Goal: Transaction & Acquisition: Purchase product/service

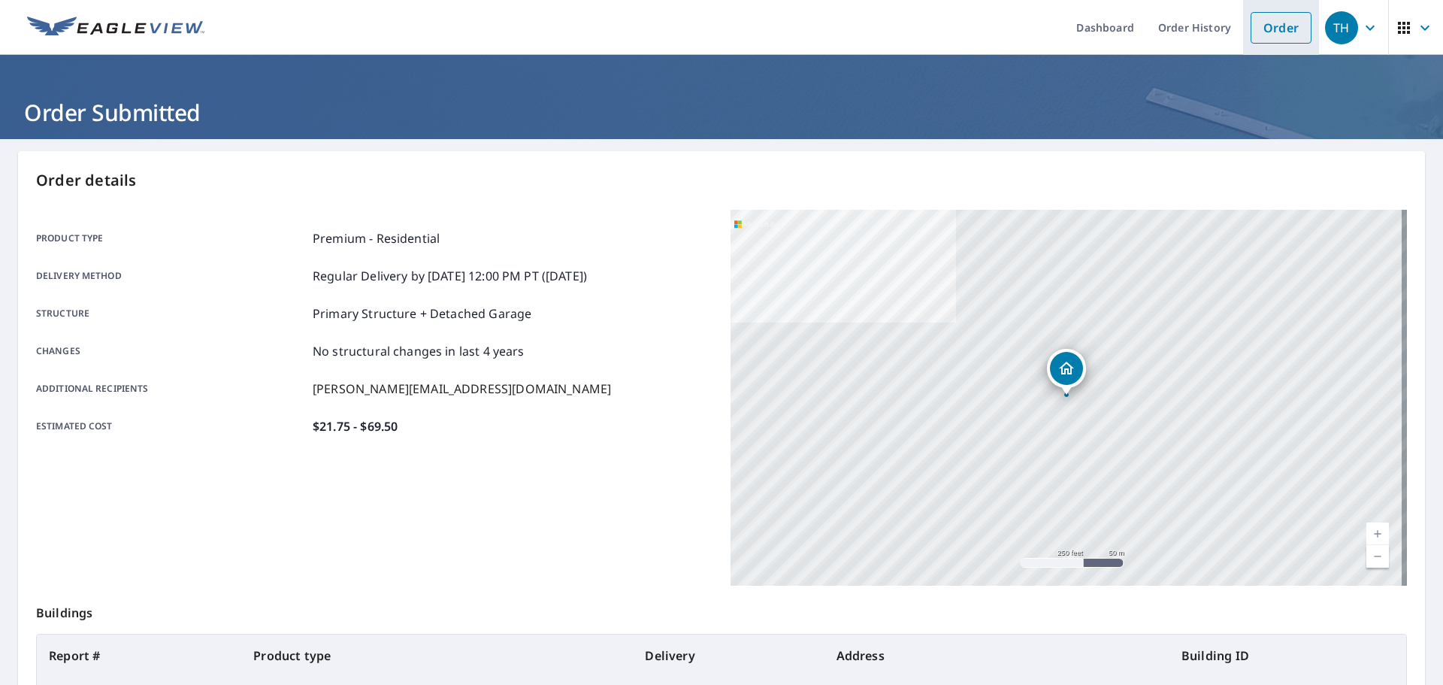
click at [1264, 37] on link "Order" at bounding box center [1281, 28] width 61 height 32
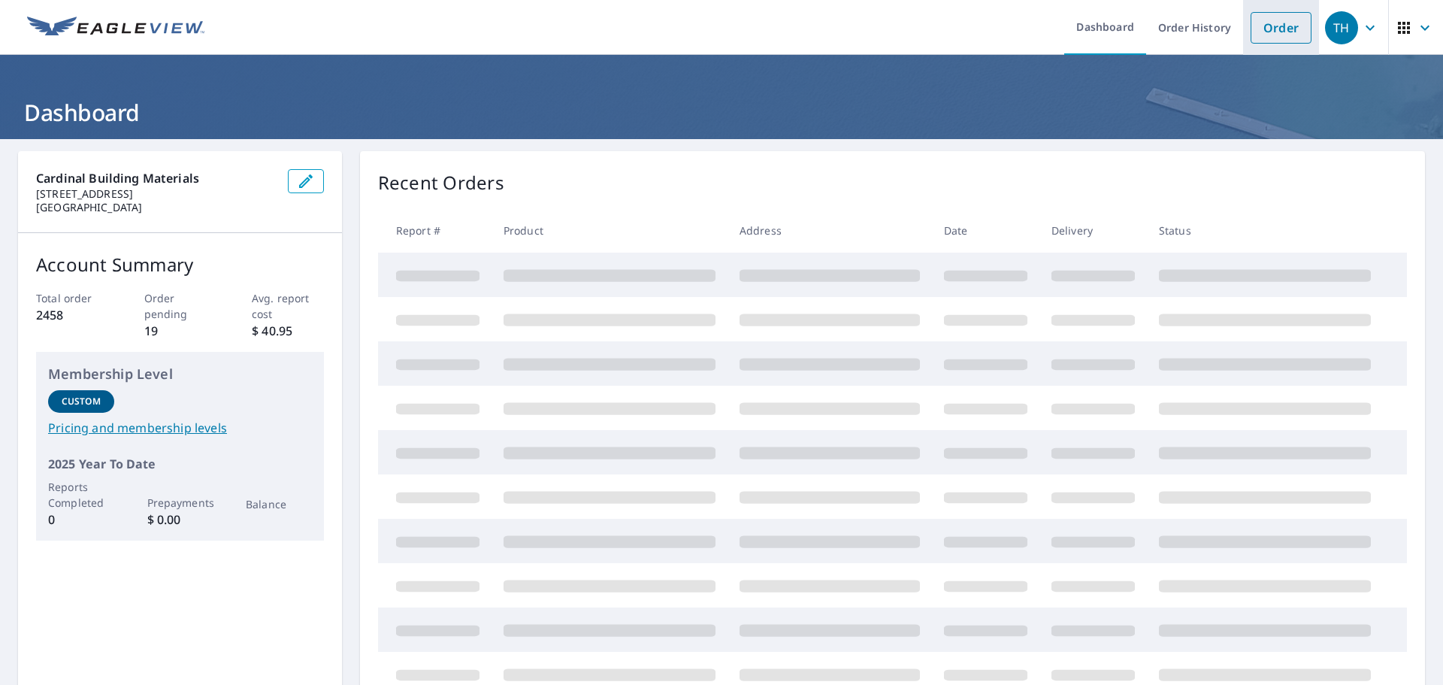
click at [1258, 35] on link "Order" at bounding box center [1281, 28] width 61 height 32
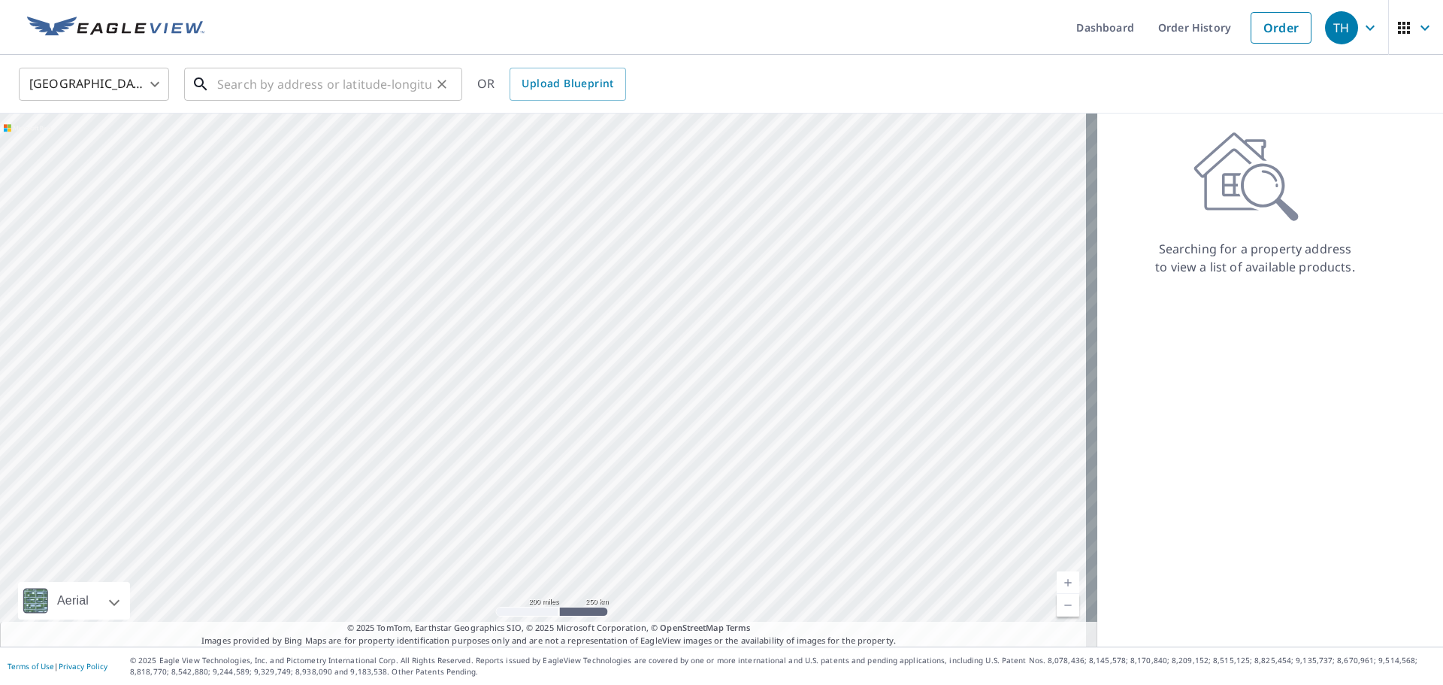
click at [247, 84] on input "text" at bounding box center [324, 84] width 214 height 42
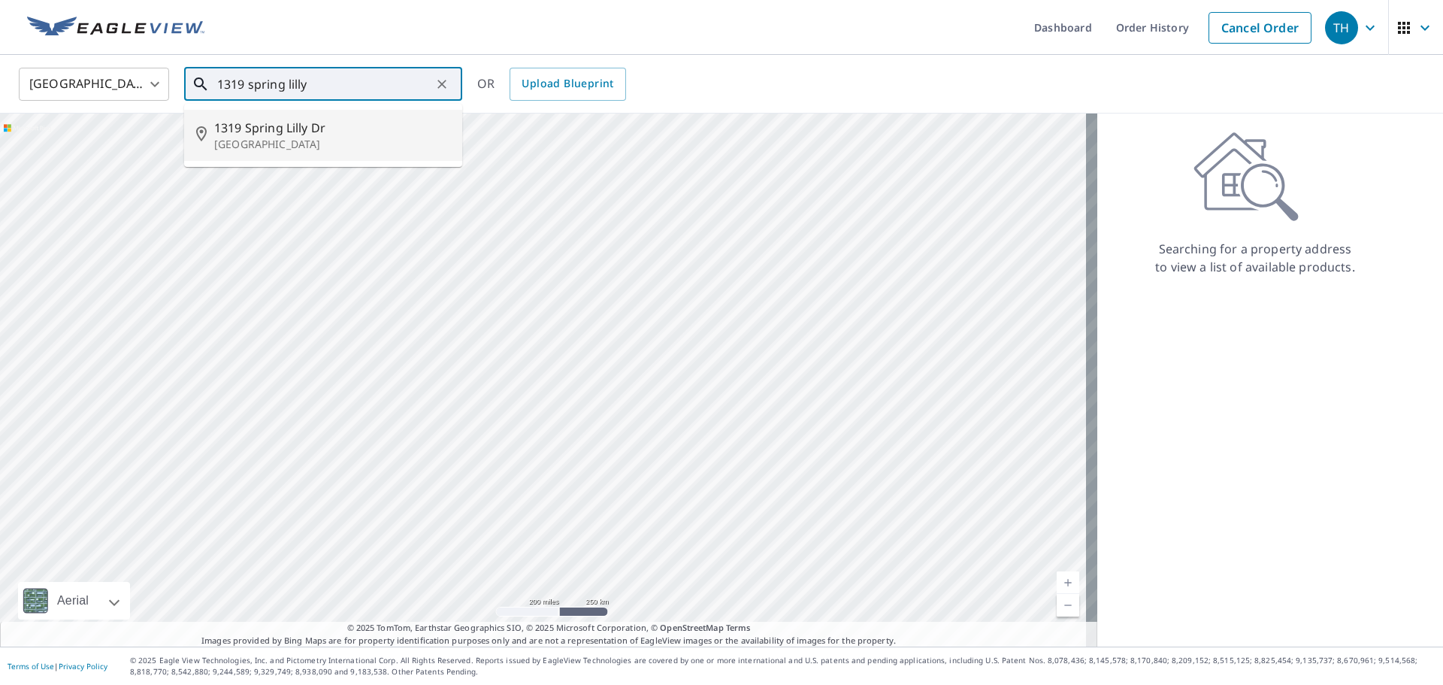
click at [335, 126] on span "1319 Spring Lilly Dr" at bounding box center [332, 128] width 236 height 18
type input "1319 Spring Lilly Dr High Ridge, MO 63049"
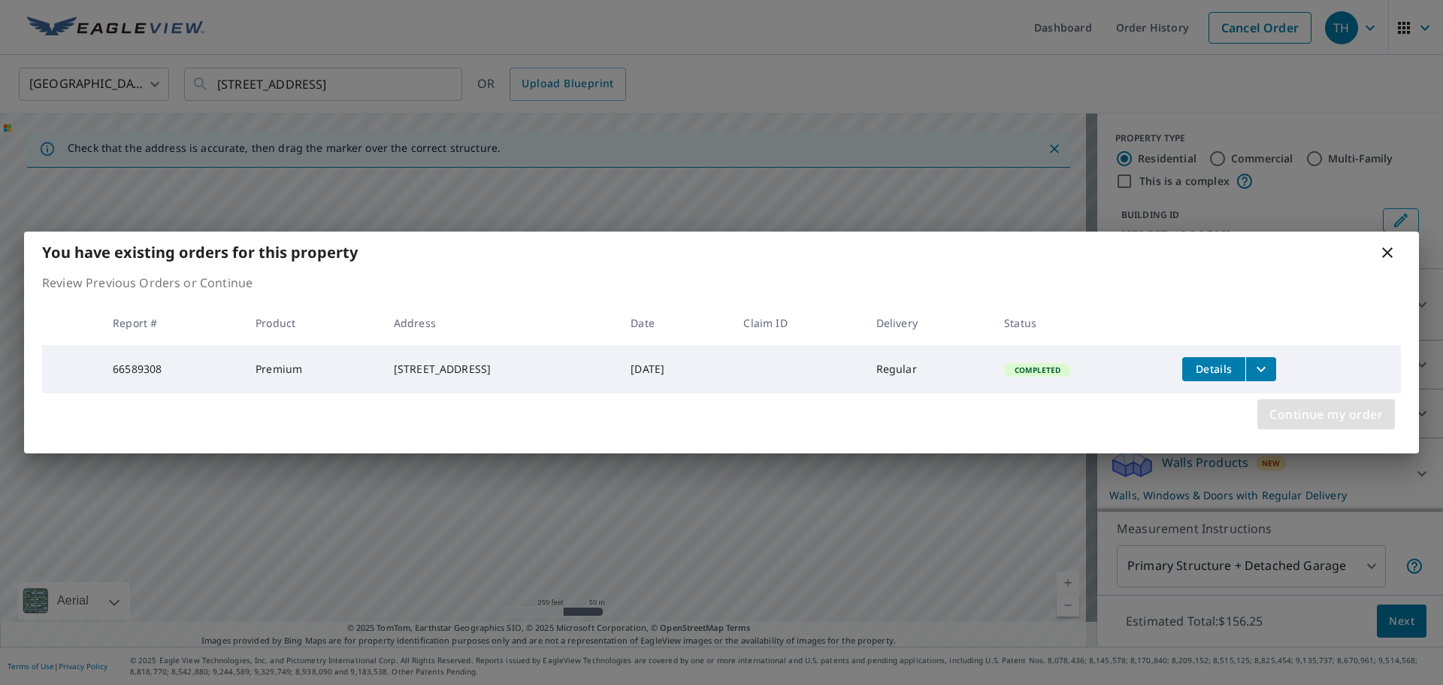
click at [1282, 414] on span "Continue my order" at bounding box center [1327, 414] width 114 height 21
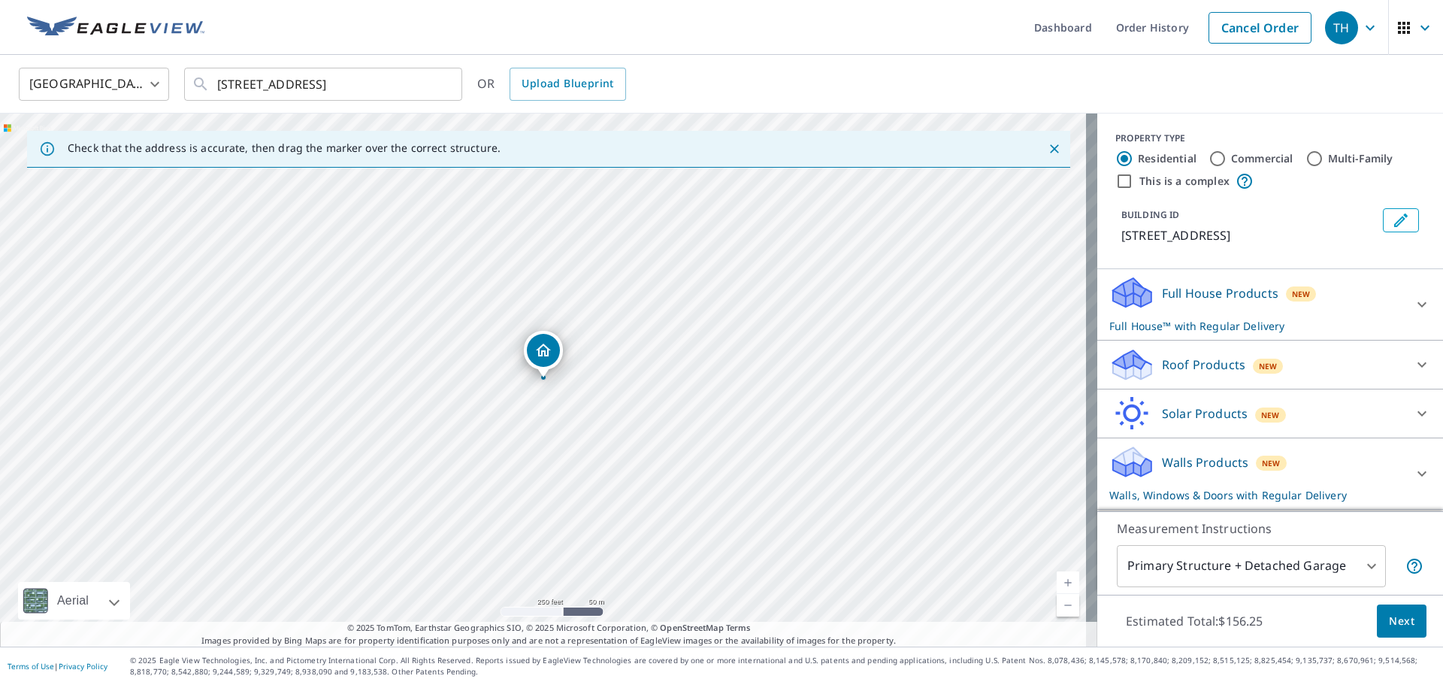
click at [1192, 302] on p "Full House Products" at bounding box center [1220, 293] width 117 height 18
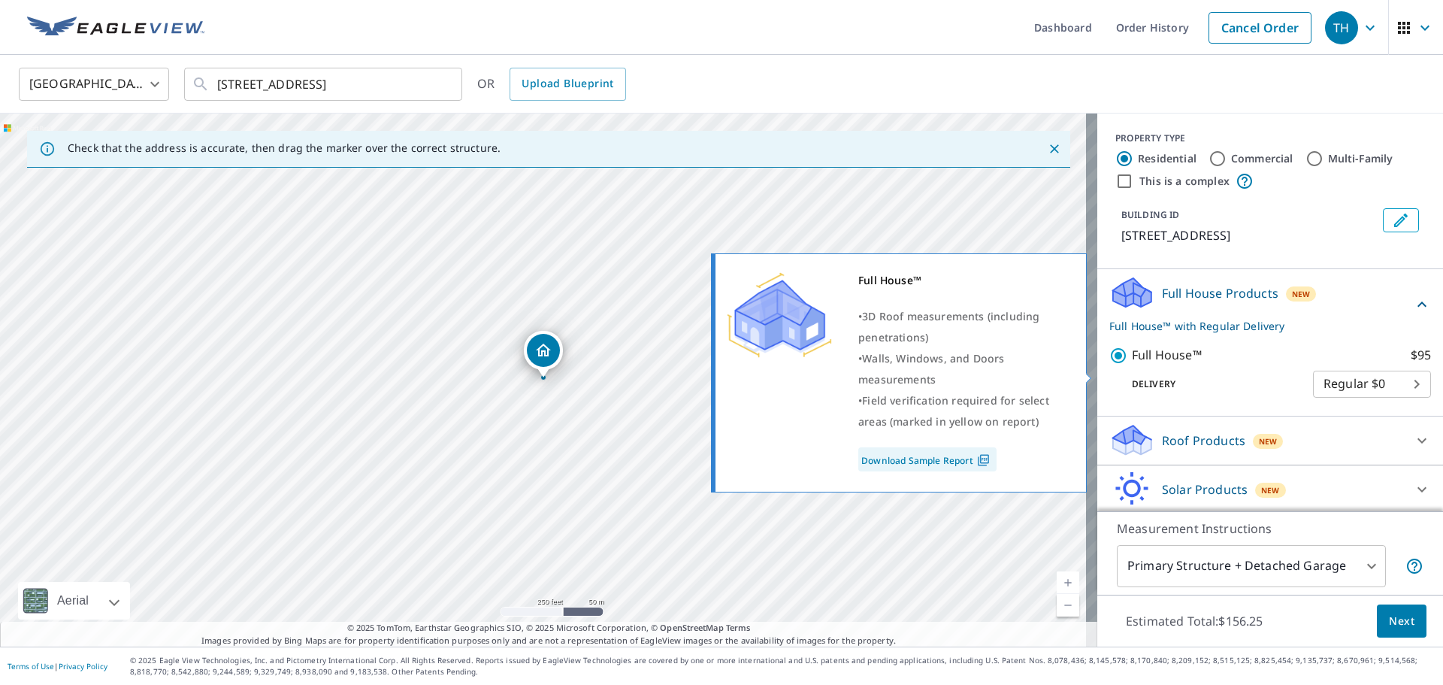
click at [1110, 365] on input "Full House™ $95" at bounding box center [1121, 356] width 23 height 18
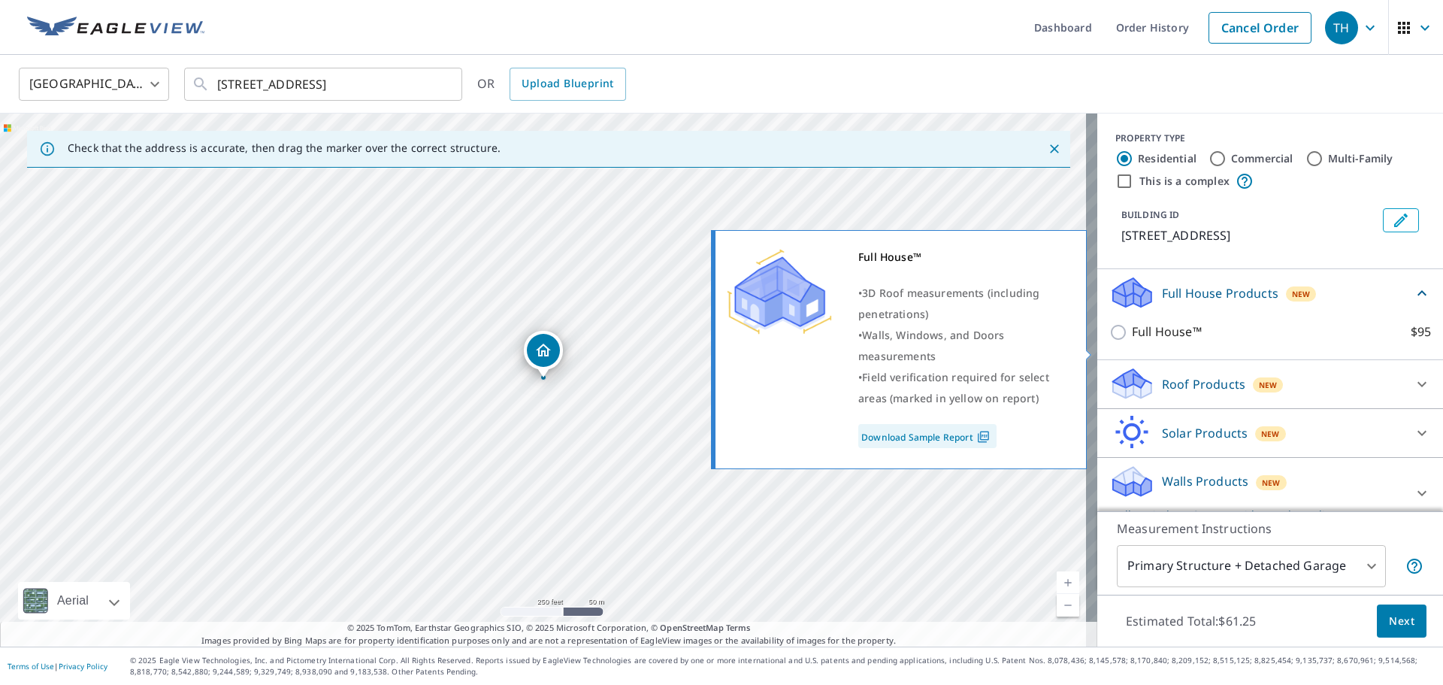
click at [1112, 341] on input "Full House™ $95" at bounding box center [1121, 332] width 23 height 18
checkbox input "true"
checkbox input "false"
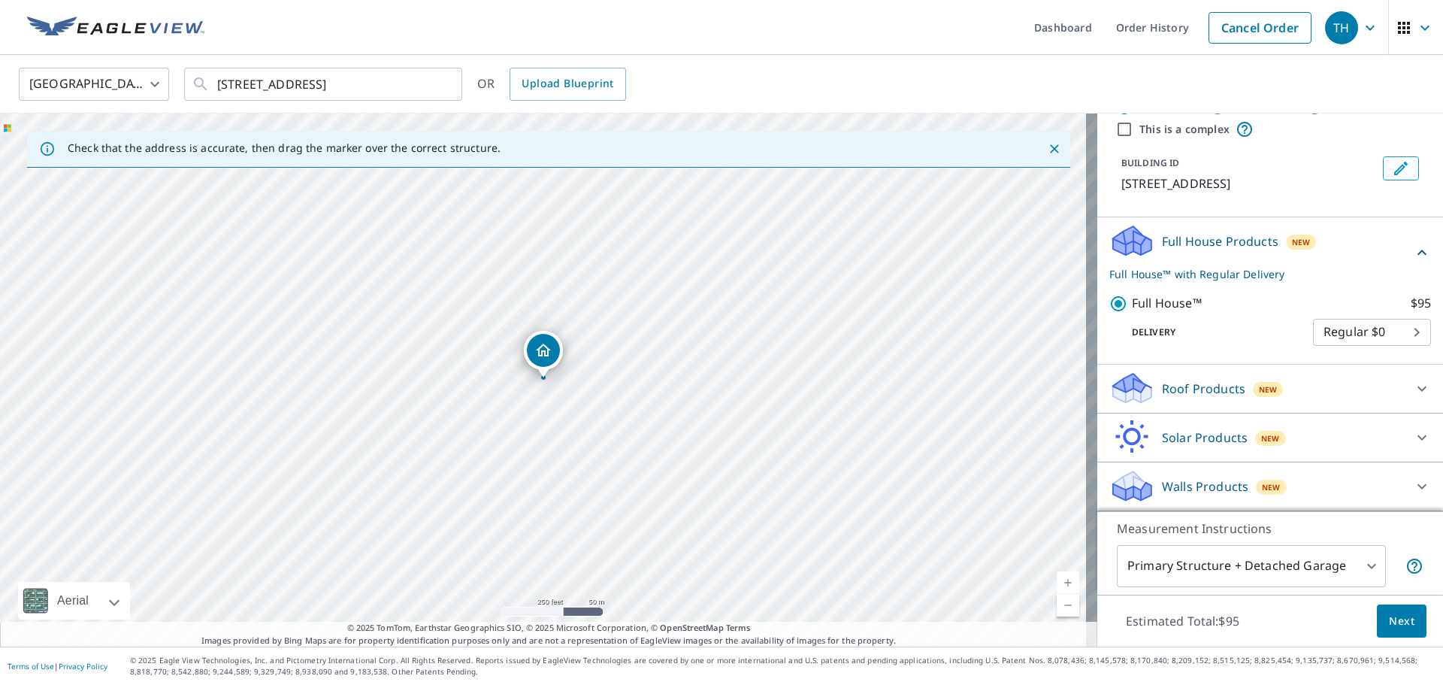
click at [1174, 386] on p "Roof Products" at bounding box center [1203, 389] width 83 height 18
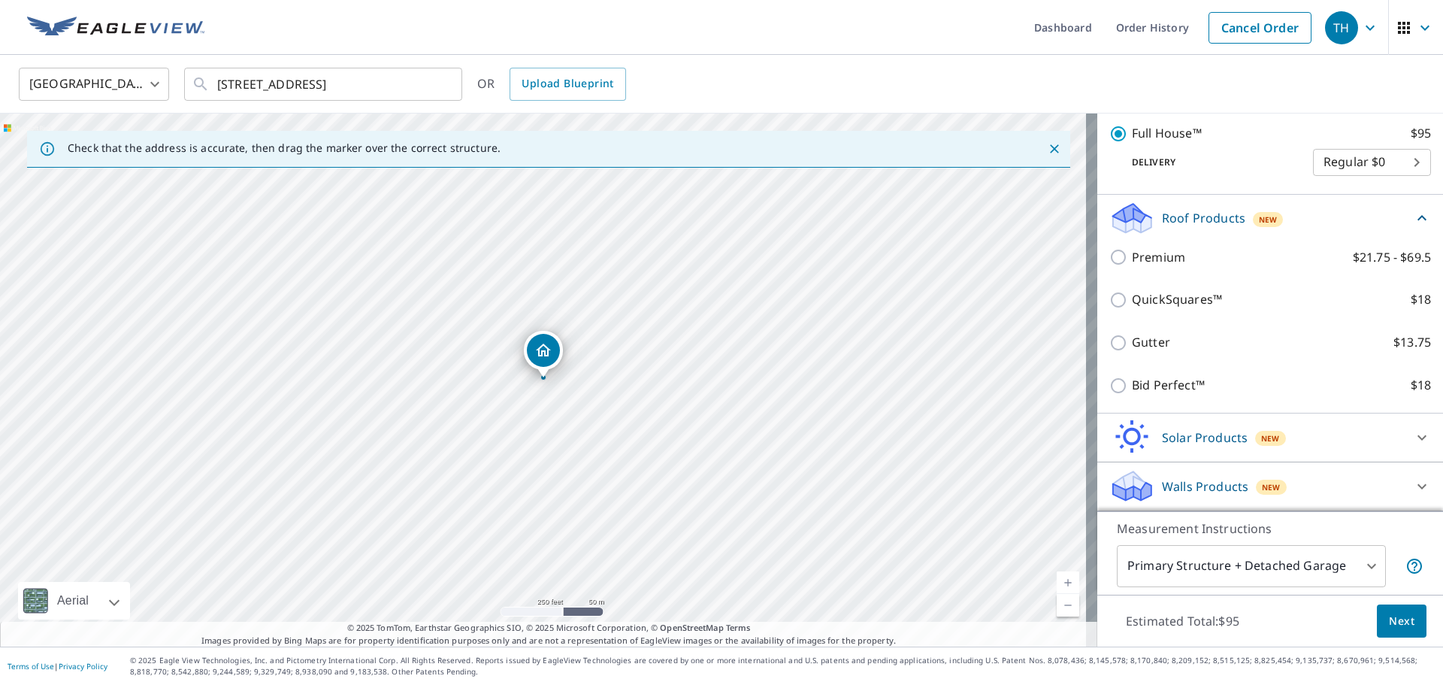
click at [1180, 425] on div "Solar Products New" at bounding box center [1257, 436] width 295 height 35
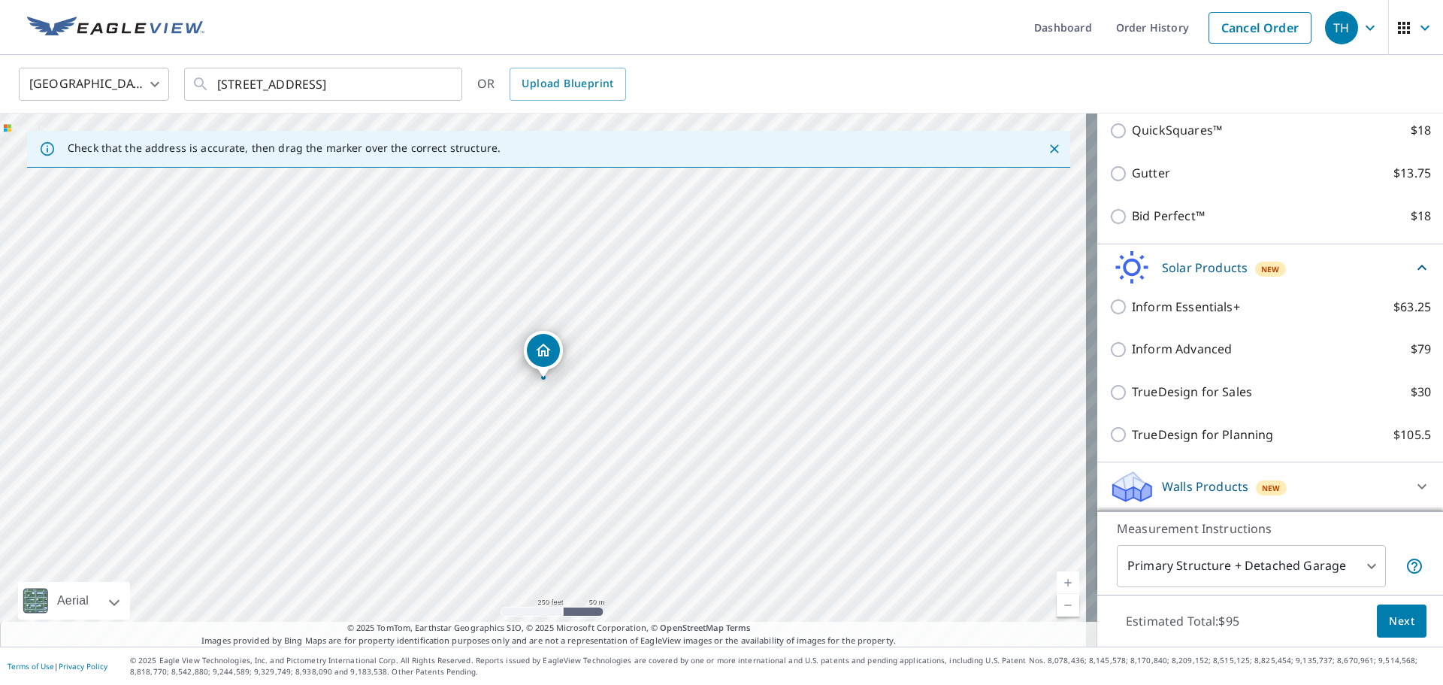
click at [1199, 475] on div "Walls Products New" at bounding box center [1257, 486] width 295 height 35
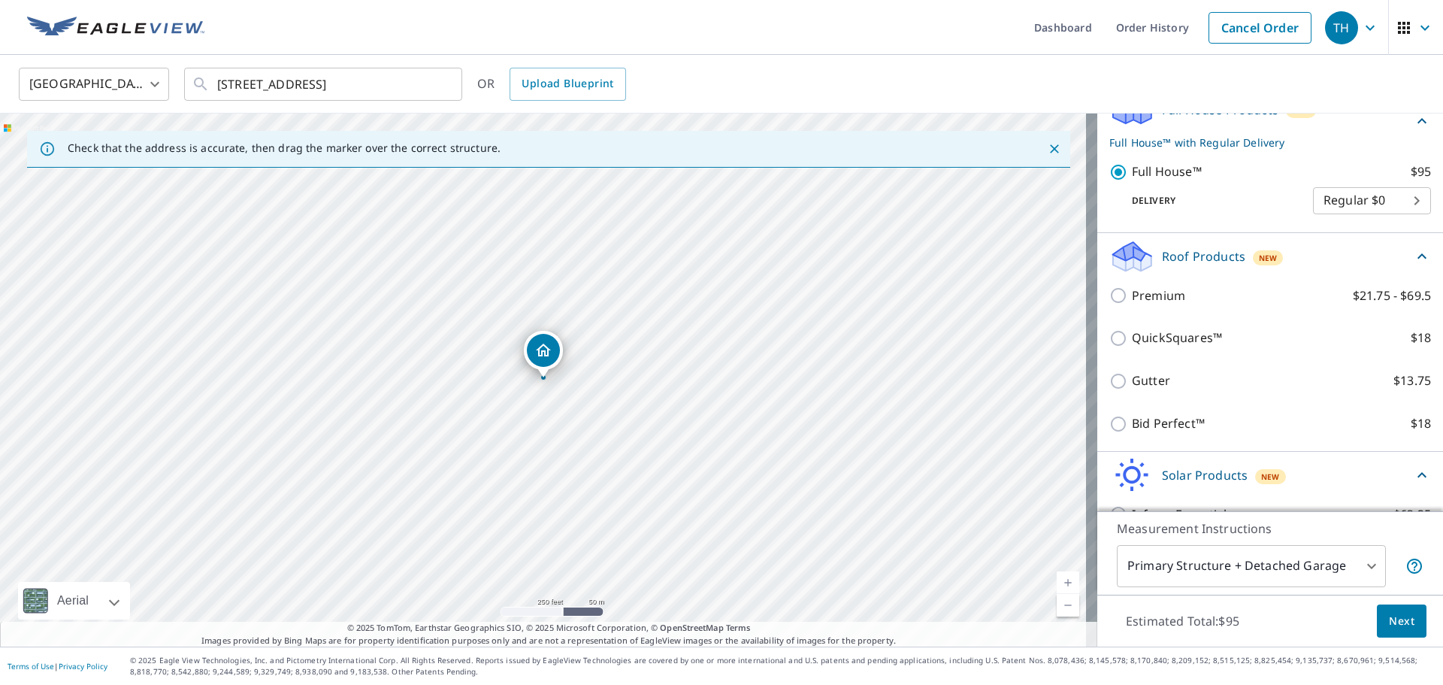
scroll to position [43, 0]
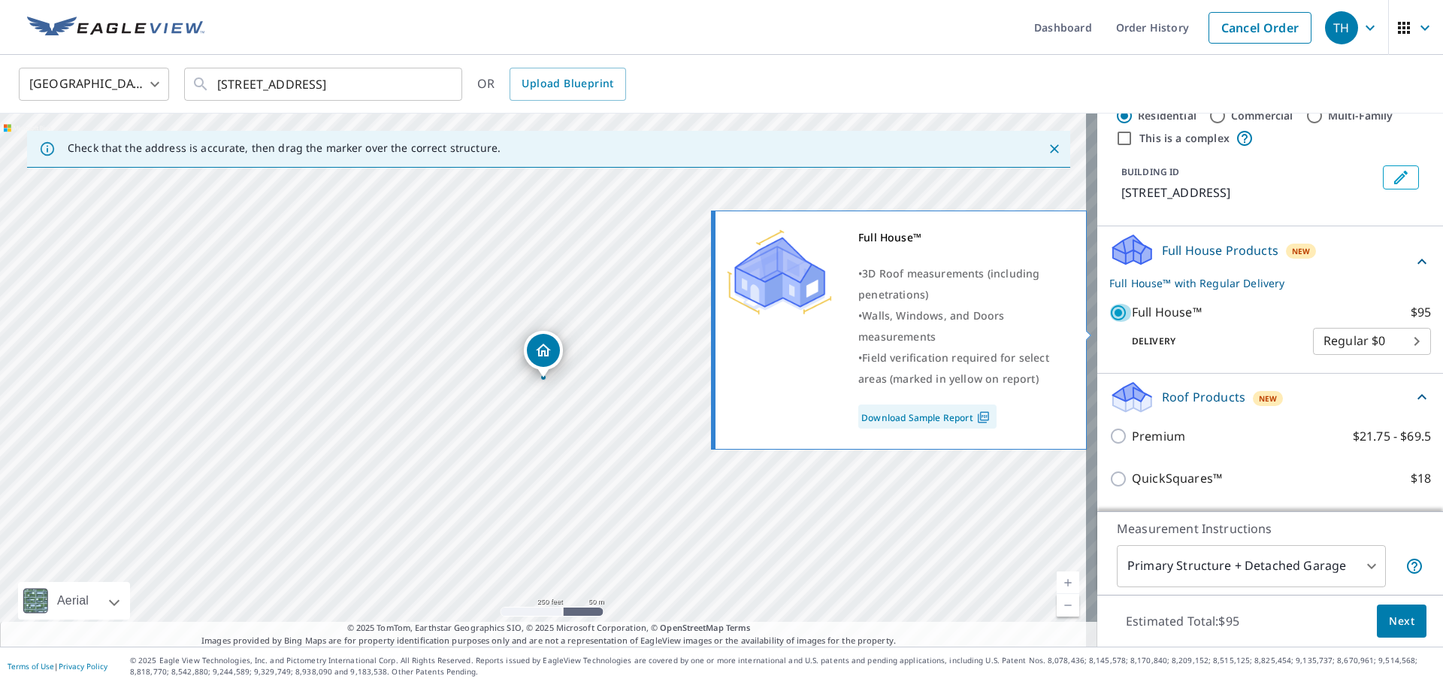
click at [1111, 322] on input "Full House™ $95" at bounding box center [1121, 313] width 23 height 18
checkbox input "false"
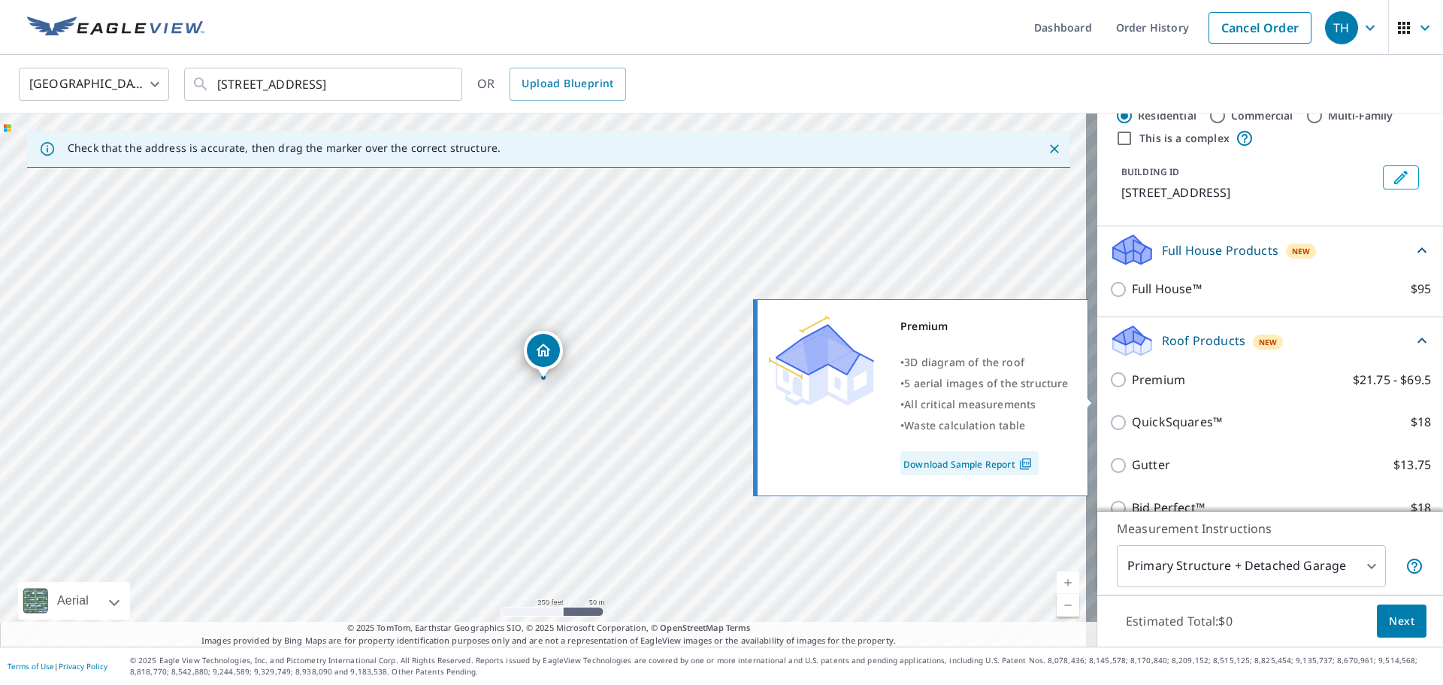
click at [1110, 389] on input "Premium $21.75 - $69.5" at bounding box center [1121, 380] width 23 height 18
checkbox input "true"
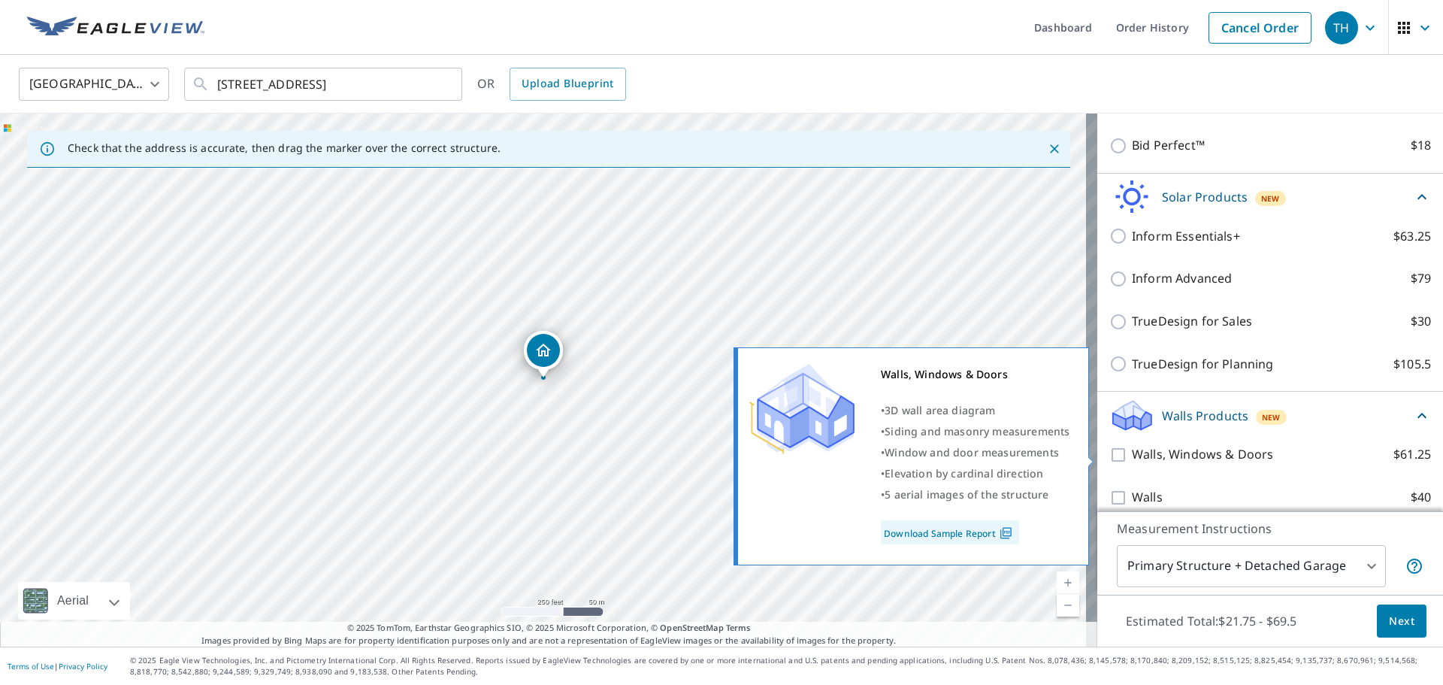
scroll to position [494, 0]
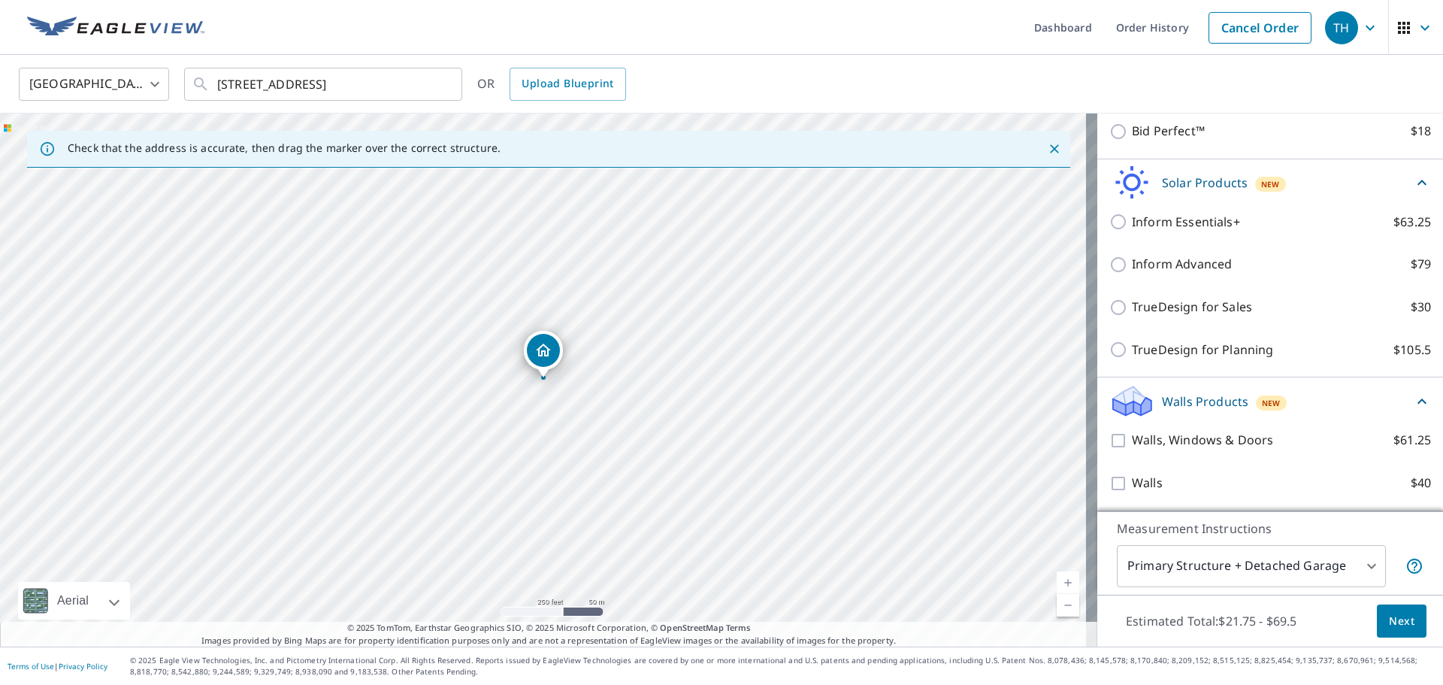
click at [1389, 627] on span "Next" at bounding box center [1402, 621] width 26 height 19
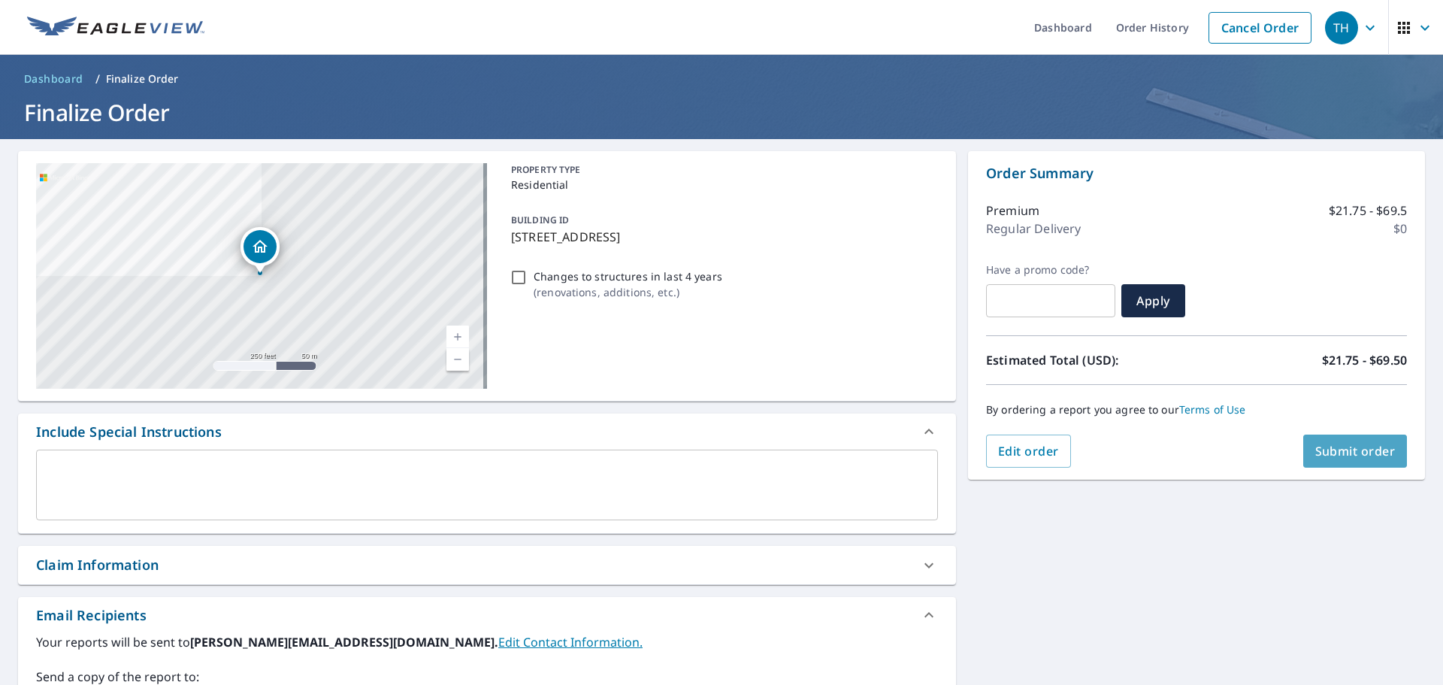
click at [1325, 462] on button "Submit order" at bounding box center [1356, 451] width 104 height 33
checkbox input "true"
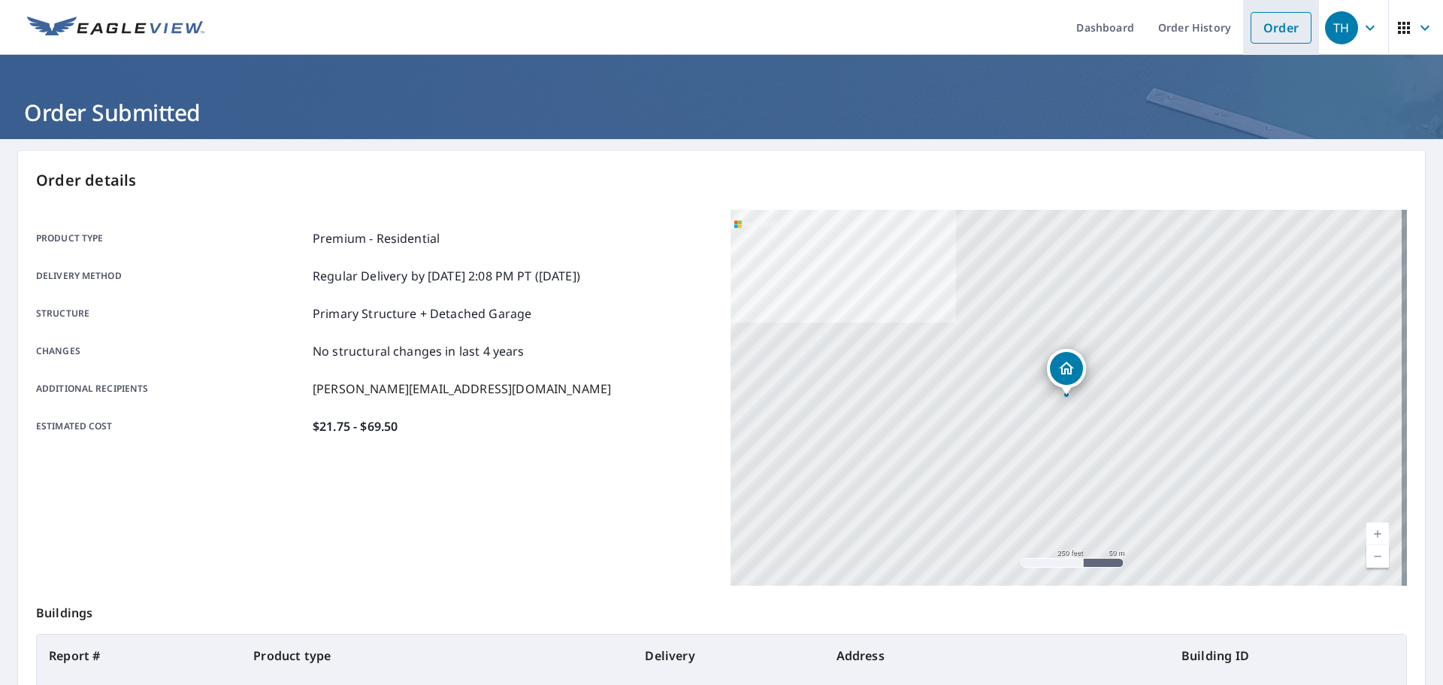
drag, startPoint x: 1278, startPoint y: 38, endPoint x: 1266, endPoint y: 38, distance: 12.1
click at [1278, 37] on link "Order" at bounding box center [1281, 28] width 61 height 32
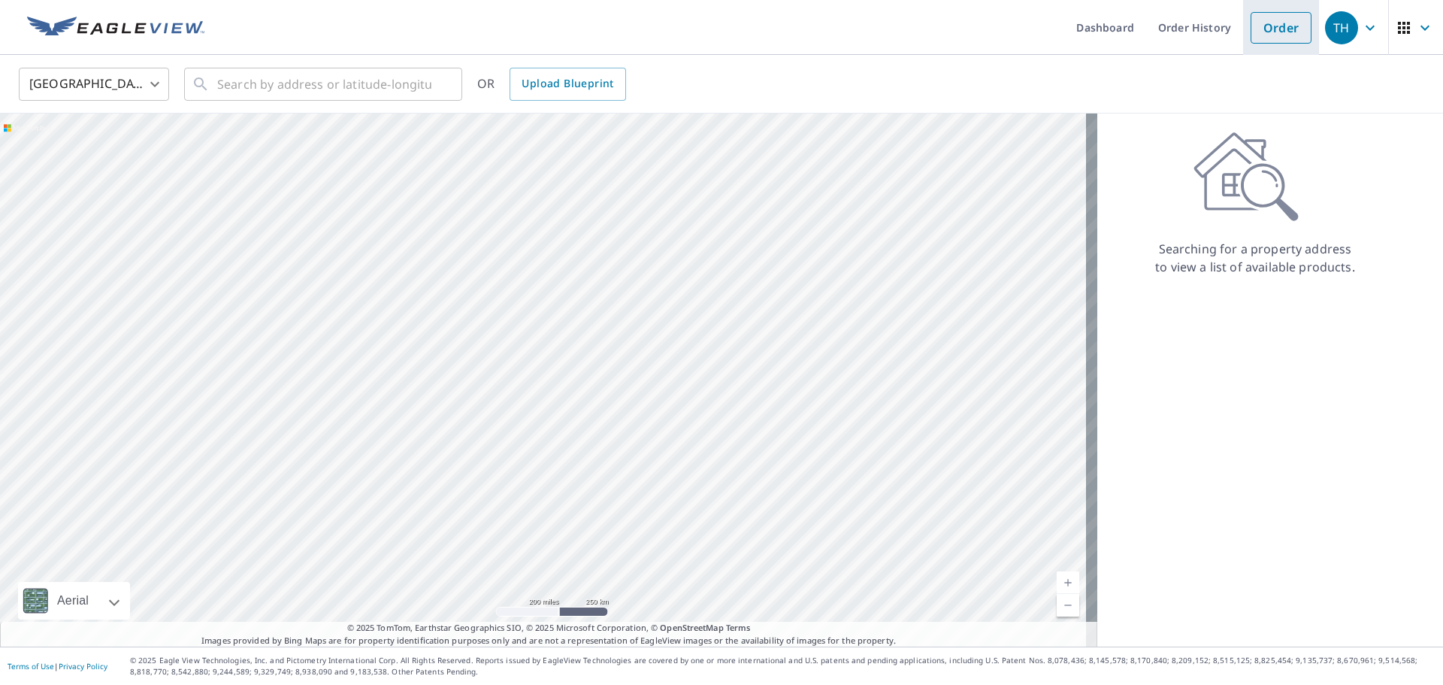
click at [1275, 20] on link "Order" at bounding box center [1281, 28] width 61 height 32
click at [305, 96] on input "text" at bounding box center [324, 84] width 214 height 42
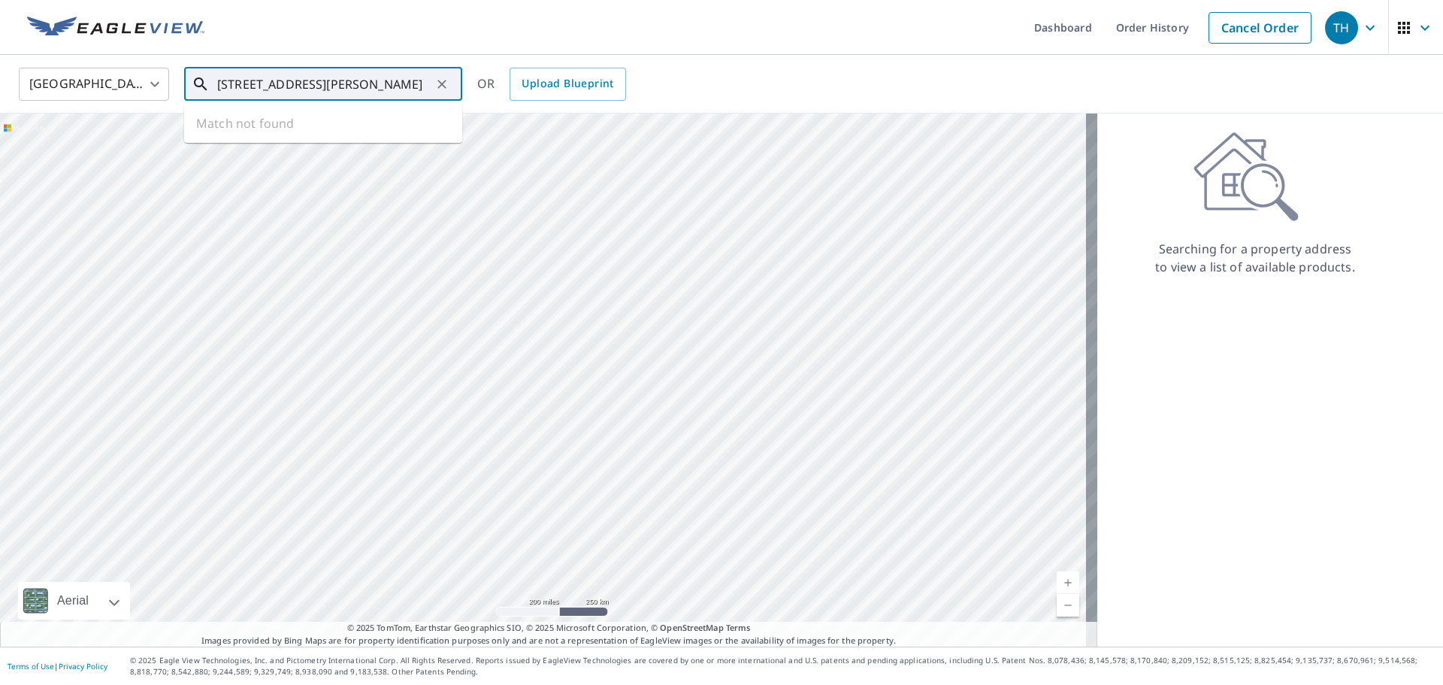
type input "34 boyles ave wentzville mo"
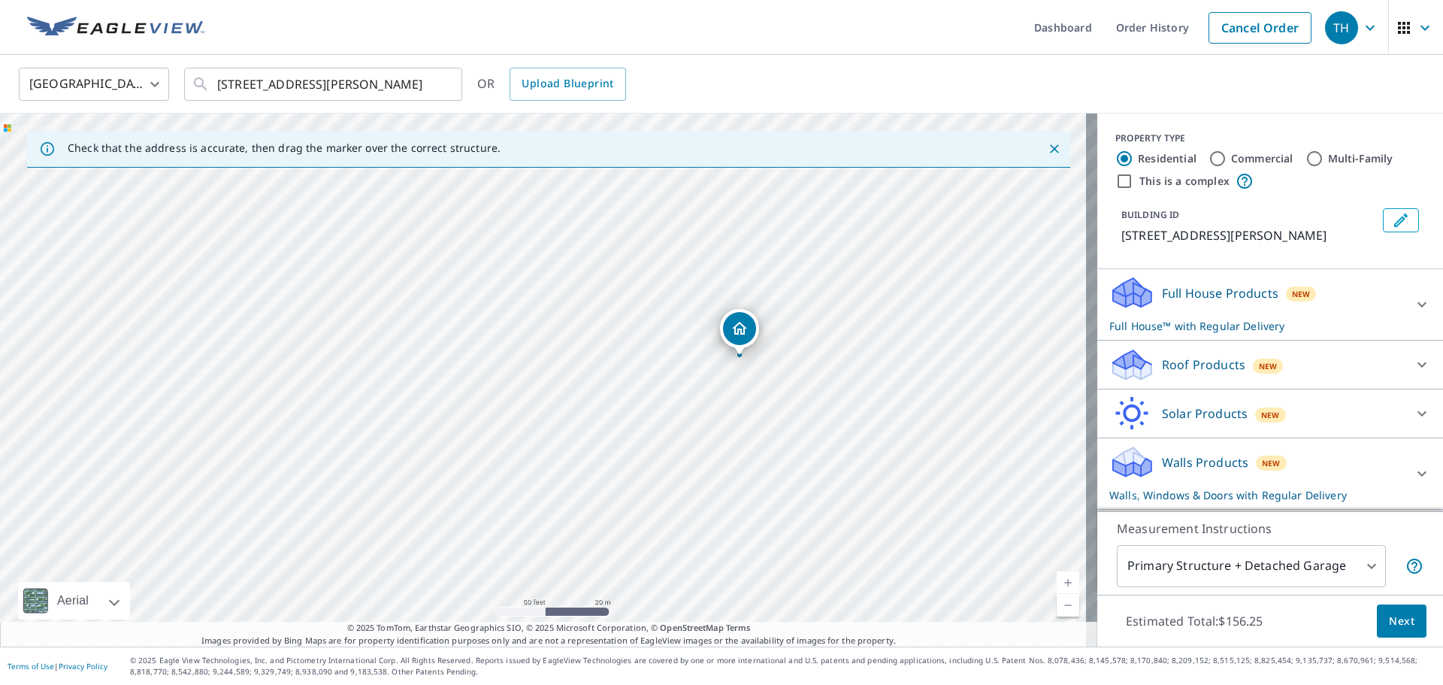
drag, startPoint x: 746, startPoint y: 323, endPoint x: 743, endPoint y: 333, distance: 10.2
click at [1158, 304] on div "Full House Products New Full House™ with Regular Delivery" at bounding box center [1257, 304] width 295 height 59
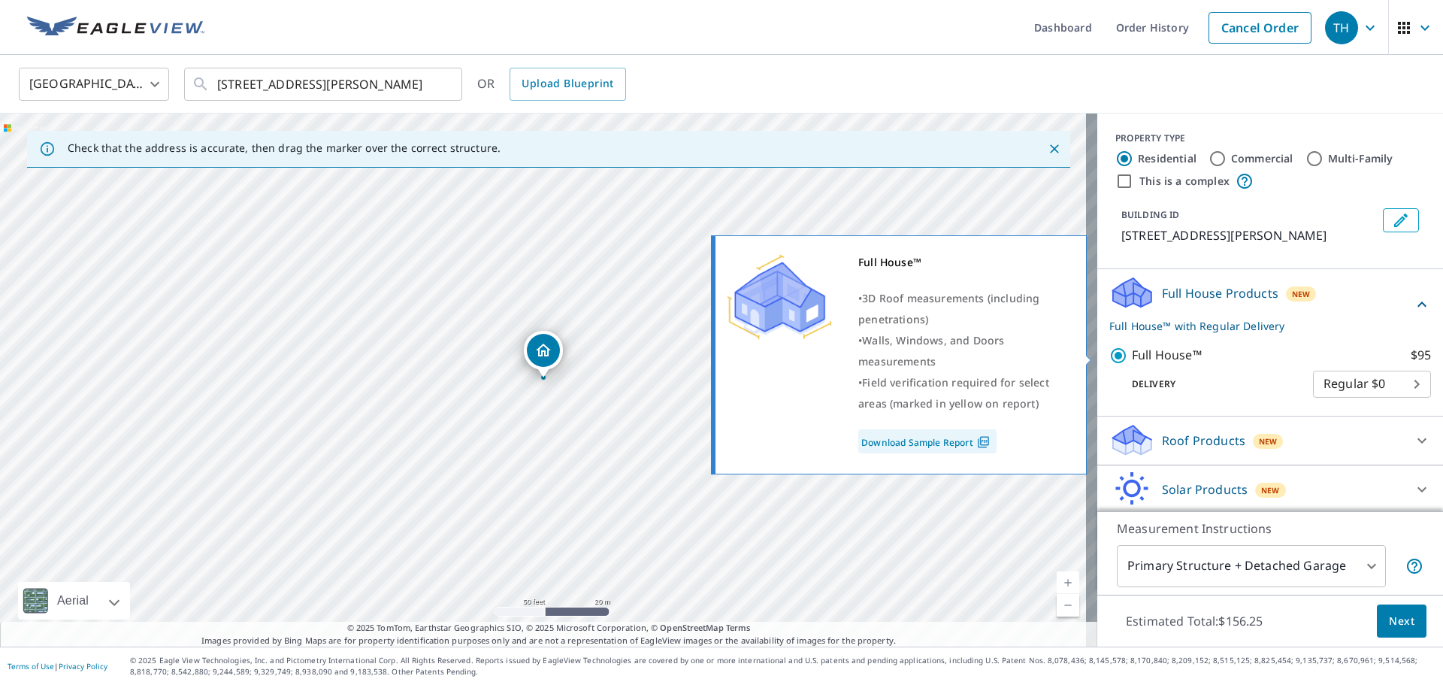
click at [1110, 355] on input "Full House™ $95" at bounding box center [1121, 356] width 23 height 18
checkbox input "false"
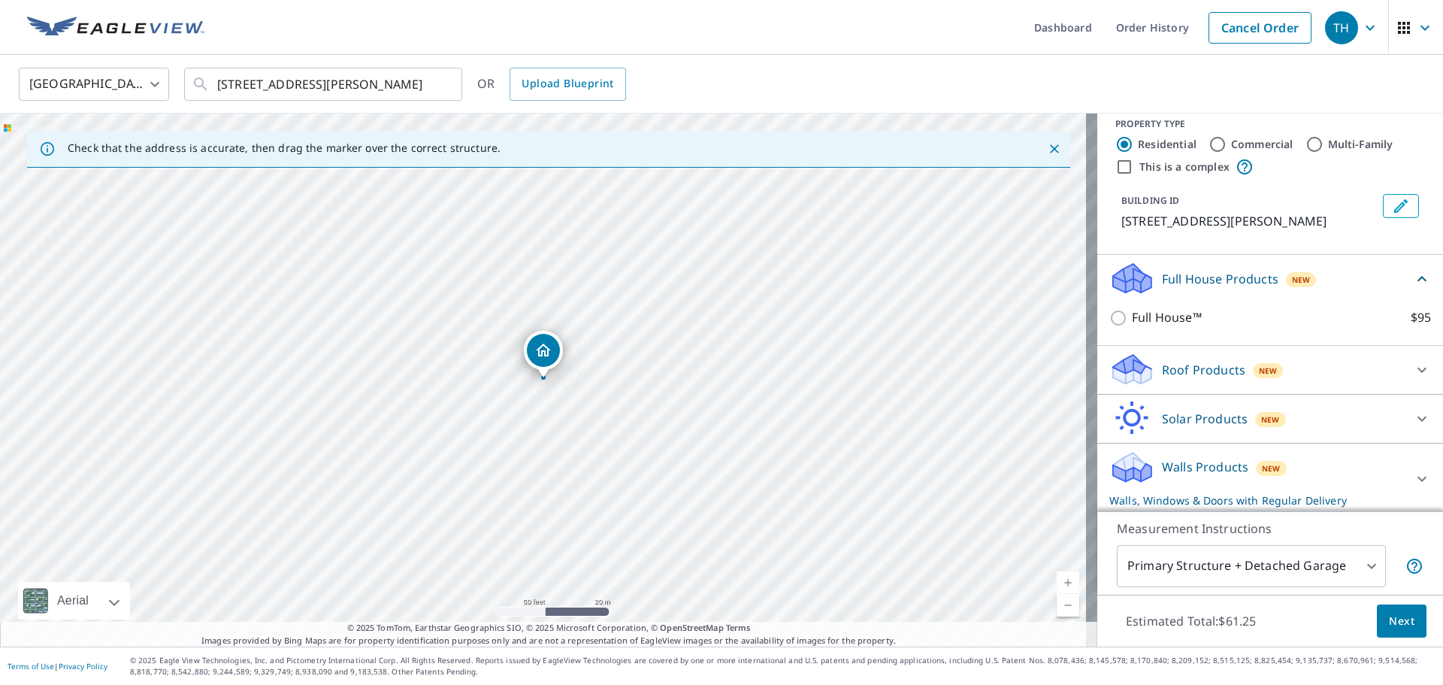
scroll to position [18, 0]
drag, startPoint x: 1181, startPoint y: 365, endPoint x: 1172, endPoint y: 365, distance: 9.1
click at [1176, 365] on p "Roof Products" at bounding box center [1203, 366] width 83 height 18
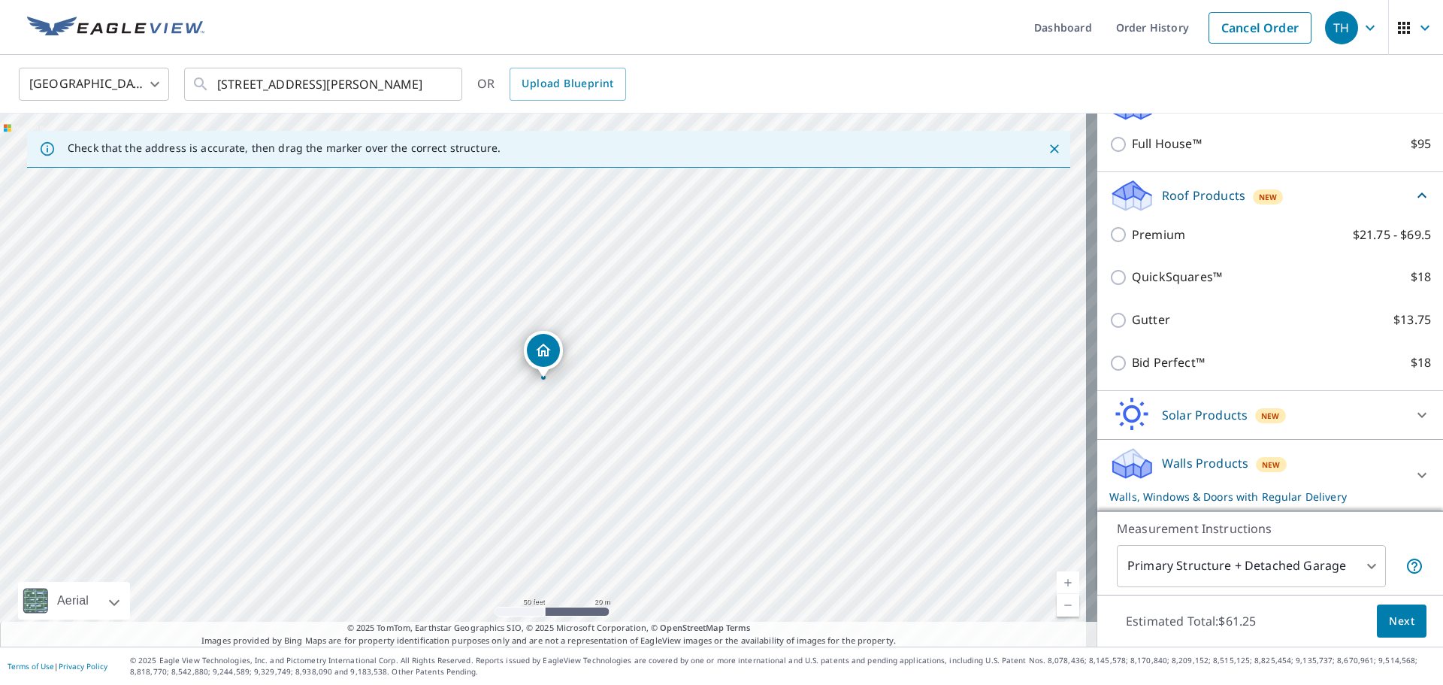
click at [1174, 402] on div "Solar Products New" at bounding box center [1257, 414] width 295 height 35
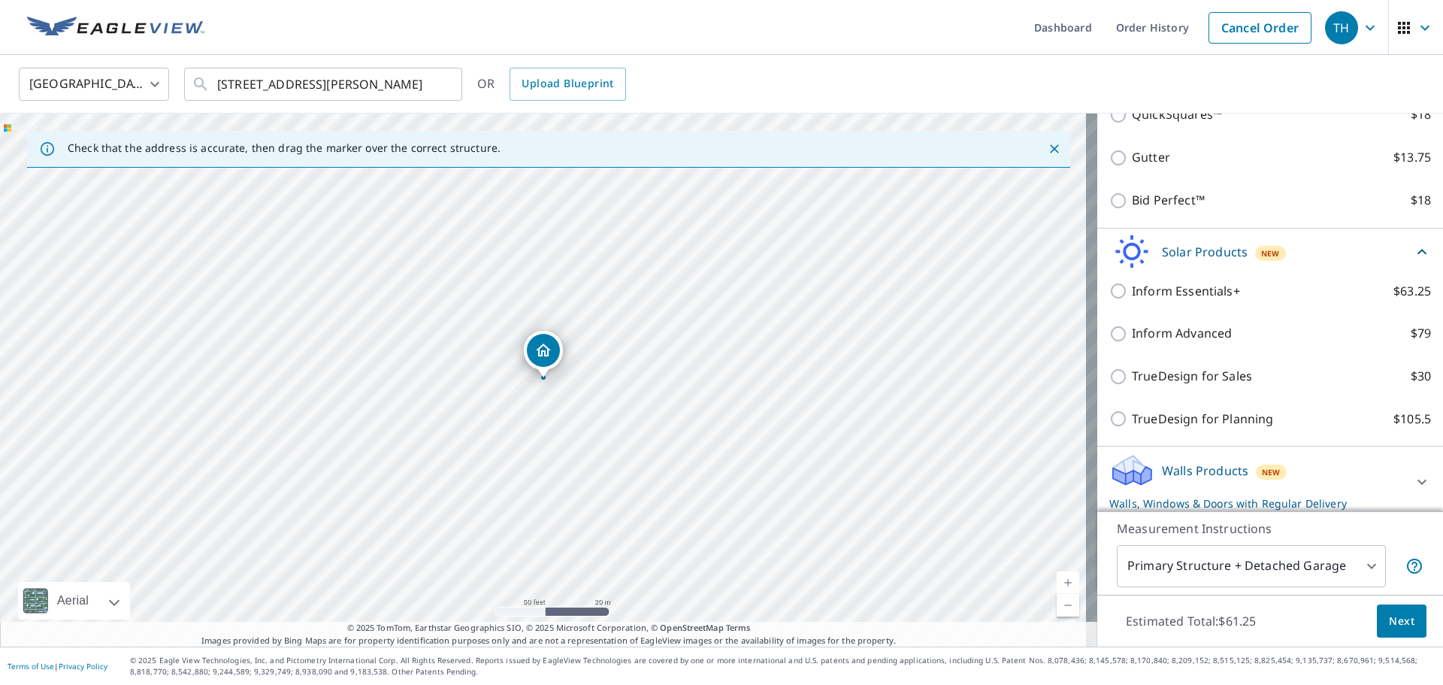
scroll to position [357, 0]
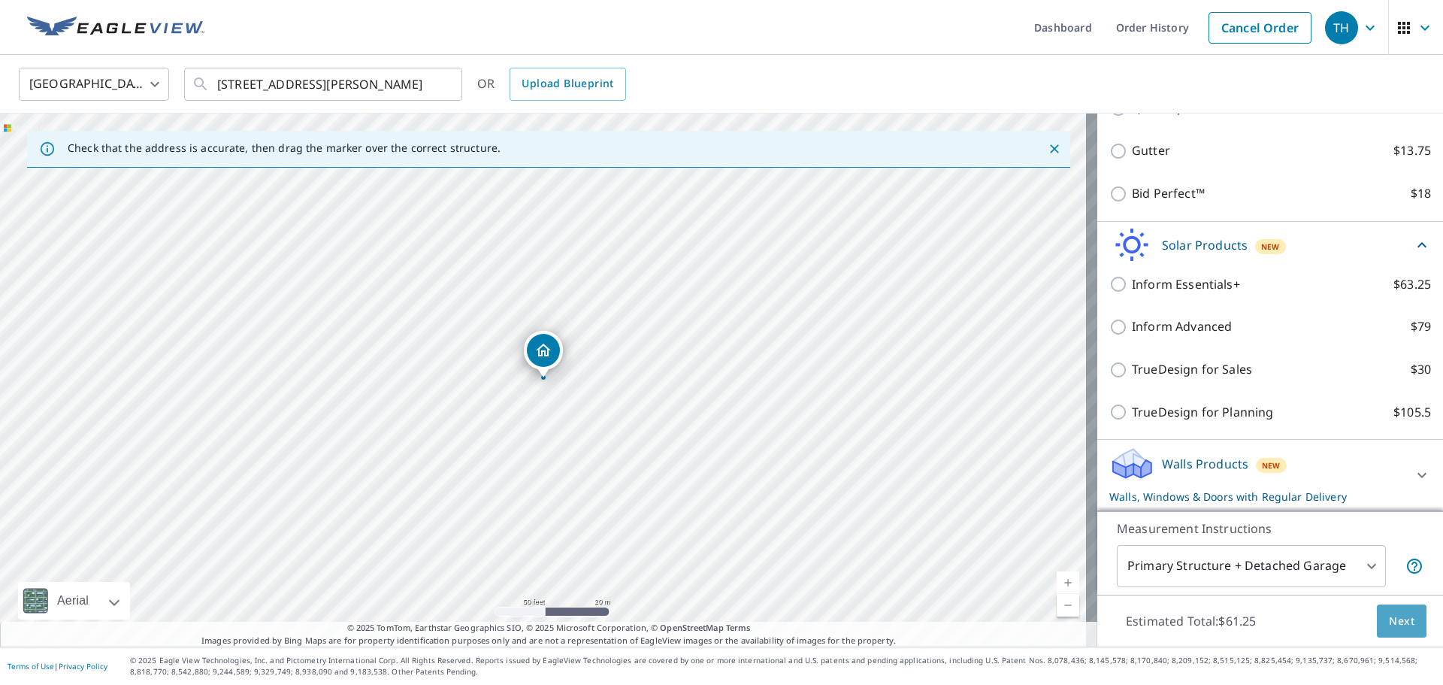
click at [1398, 626] on span "Next" at bounding box center [1402, 621] width 26 height 19
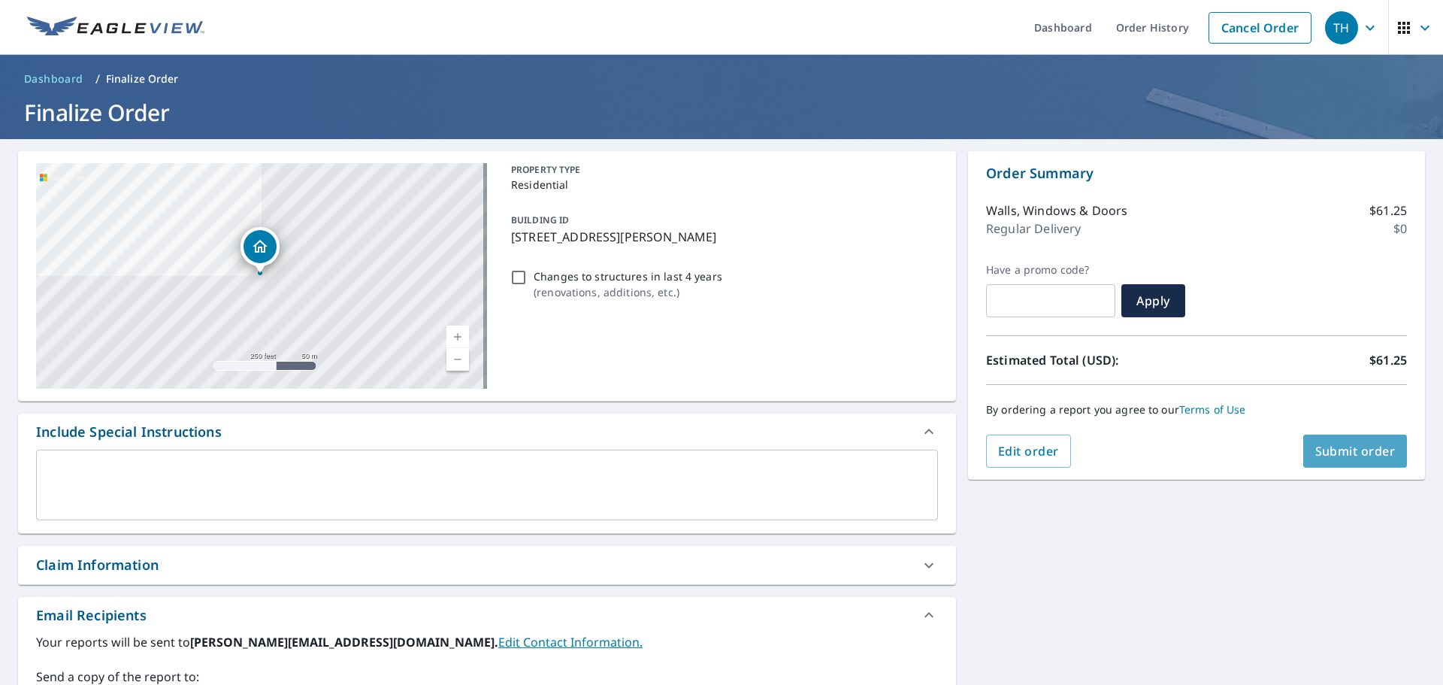
click at [1332, 445] on span "Submit order" at bounding box center [1356, 451] width 80 height 17
checkbox input "true"
